Goal: Information Seeking & Learning: Understand process/instructions

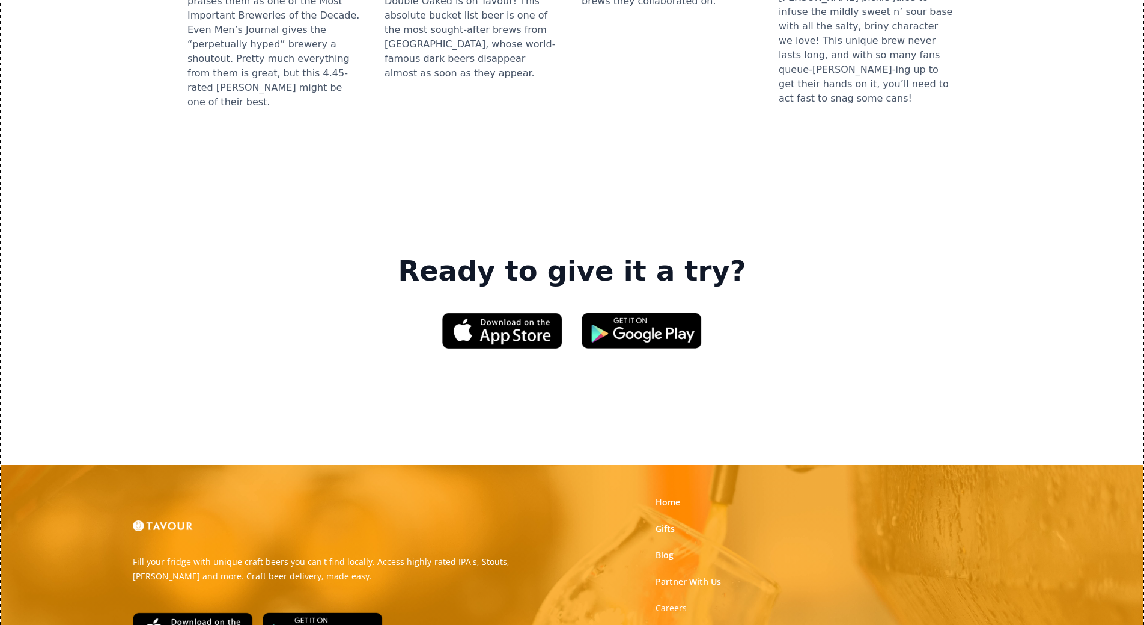
scroll to position [1767, 0]
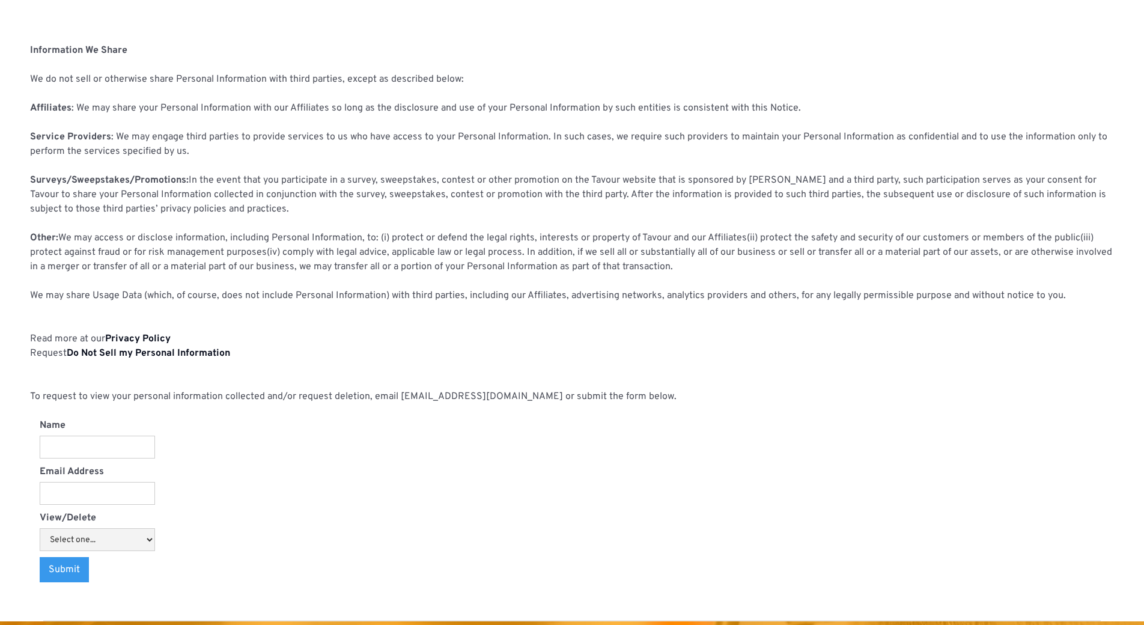
scroll to position [937, 0]
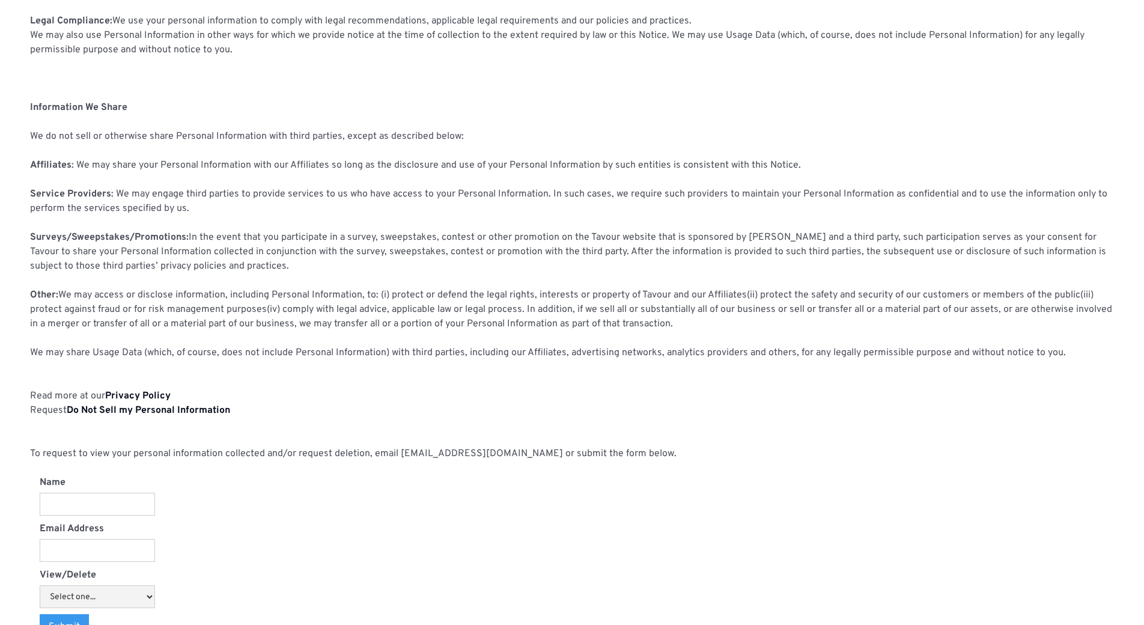
scroll to position [769, 0]
